Goal: Task Accomplishment & Management: Use online tool/utility

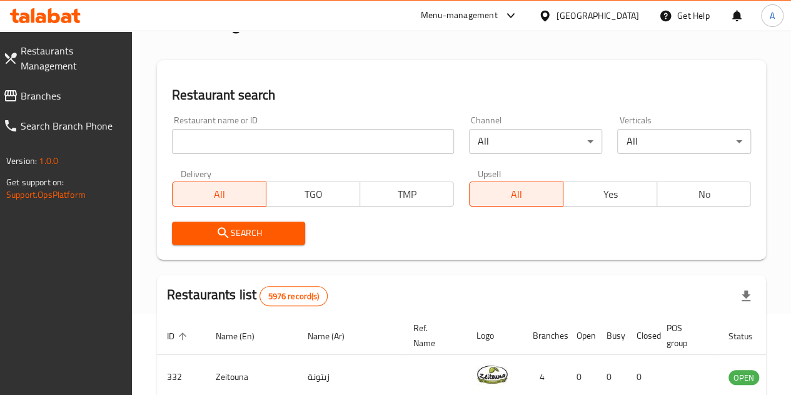
scroll to position [57, 0]
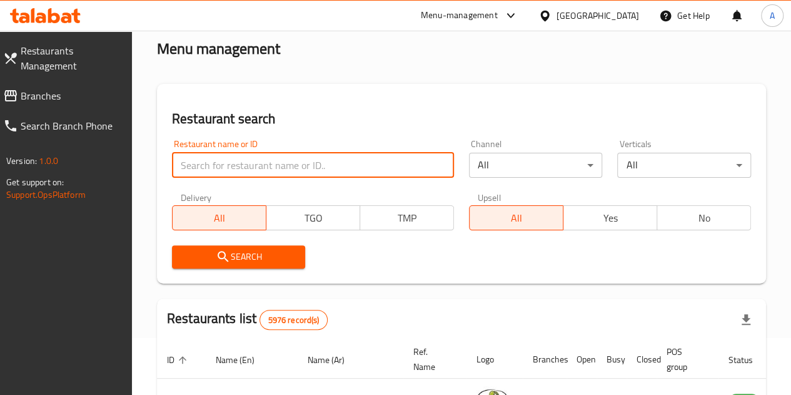
click at [238, 160] on input "search" at bounding box center [313, 165] width 282 height 25
type input "korean bakery"
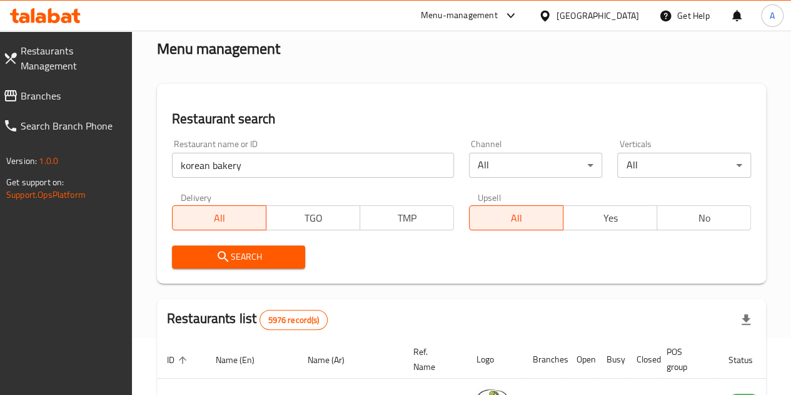
click at [243, 255] on span "Search" at bounding box center [239, 257] width 114 height 16
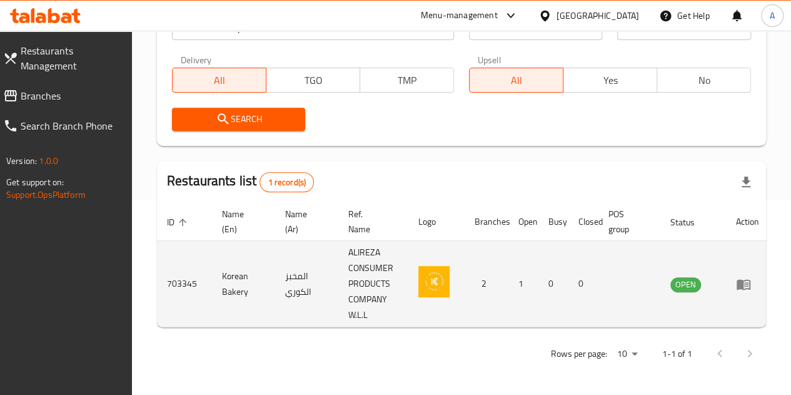
scroll to position [204, 0]
click at [741, 279] on icon "enhanced table" at bounding box center [744, 284] width 14 height 11
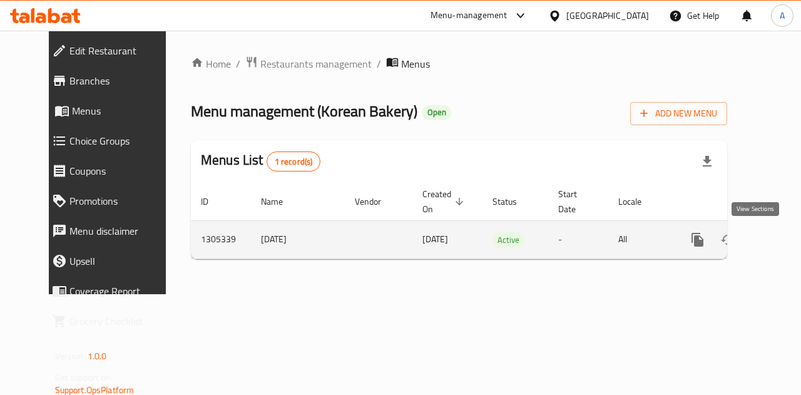
click at [780, 241] on icon "enhanced table" at bounding box center [787, 239] width 15 height 15
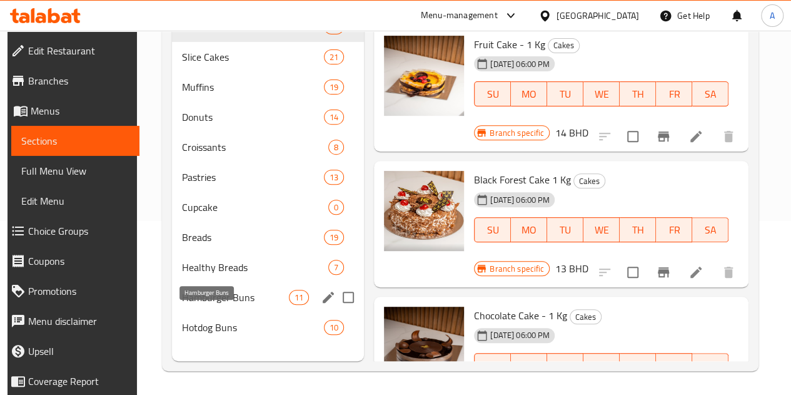
scroll to position [180, 0]
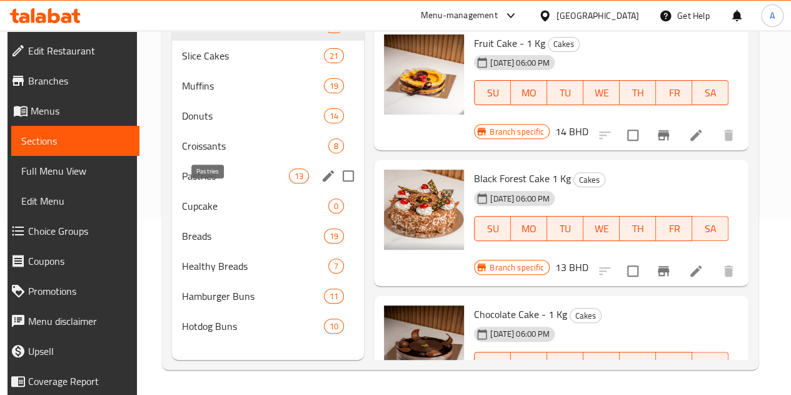
click at [197, 183] on span "Pastries" at bounding box center [235, 175] width 107 height 15
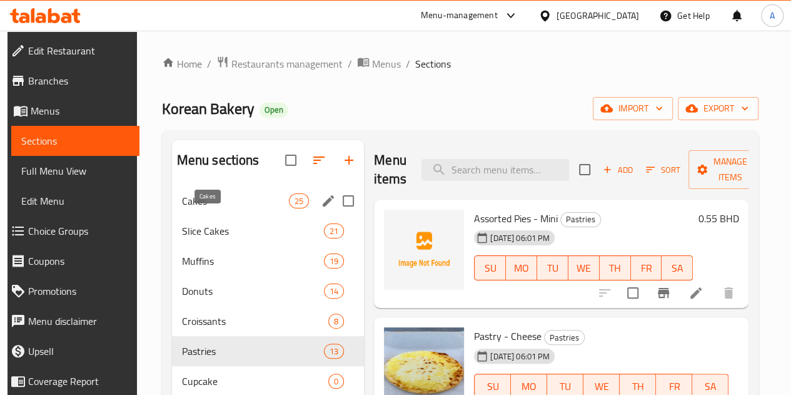
drag, startPoint x: 209, startPoint y: 215, endPoint x: 307, endPoint y: 217, distance: 98.3
click at [209, 208] on span "Cakes" at bounding box center [235, 200] width 107 height 15
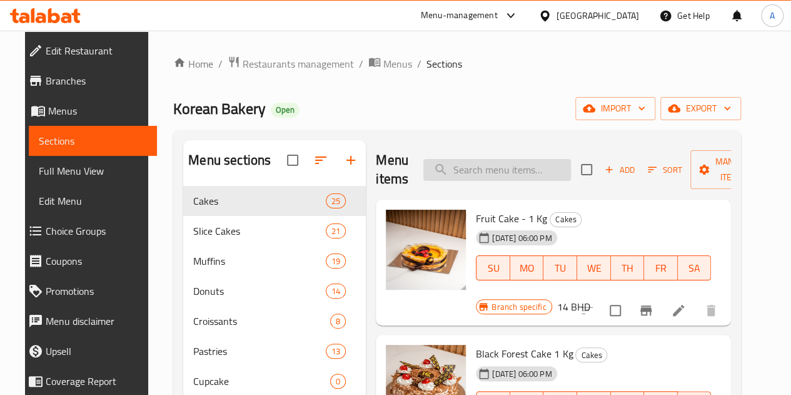
click at [478, 172] on input "search" at bounding box center [498, 170] width 148 height 22
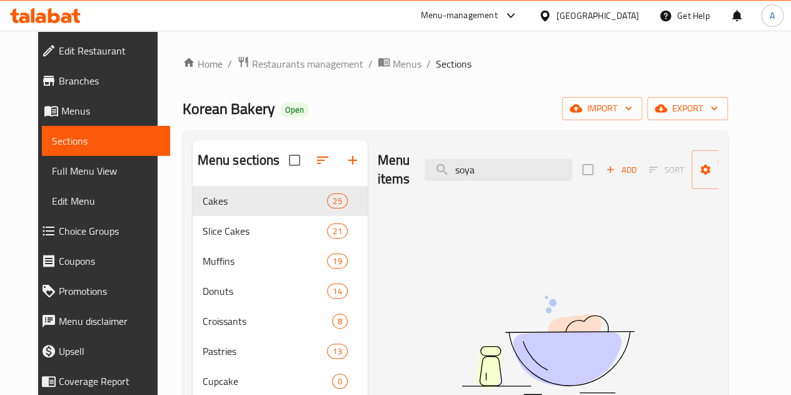
type input "soya"
click at [472, 163] on input "soya" at bounding box center [499, 170] width 148 height 22
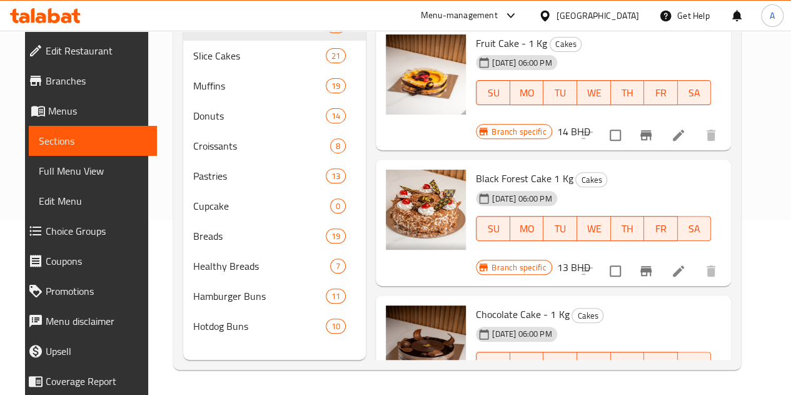
scroll to position [180, 0]
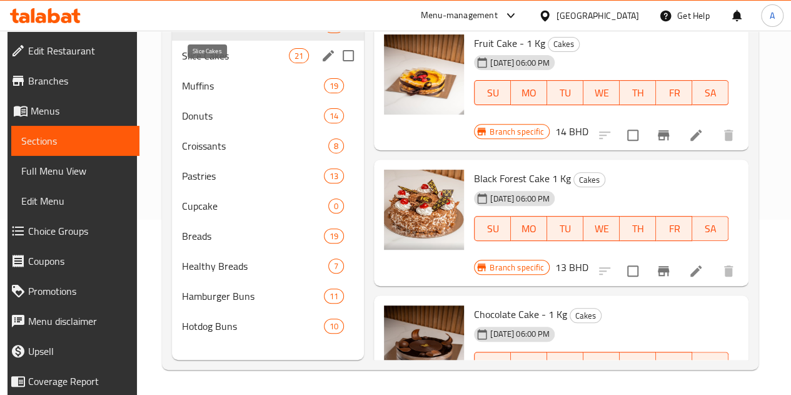
click at [209, 63] on span "Slice Cakes" at bounding box center [235, 55] width 107 height 15
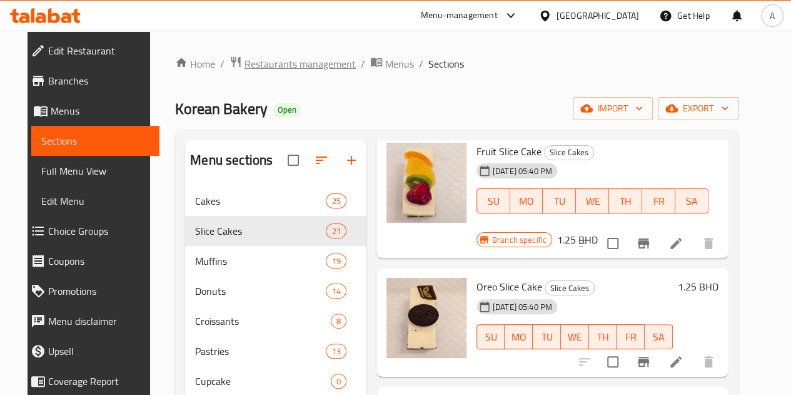
click at [272, 65] on span "Restaurants management" at bounding box center [300, 63] width 111 height 15
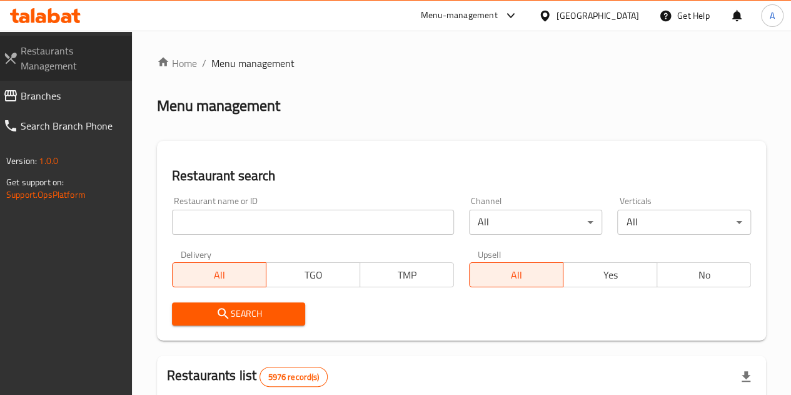
click at [60, 61] on span "Restaurants Management" at bounding box center [71, 58] width 101 height 30
